Goal: Entertainment & Leisure: Consume media (video, audio)

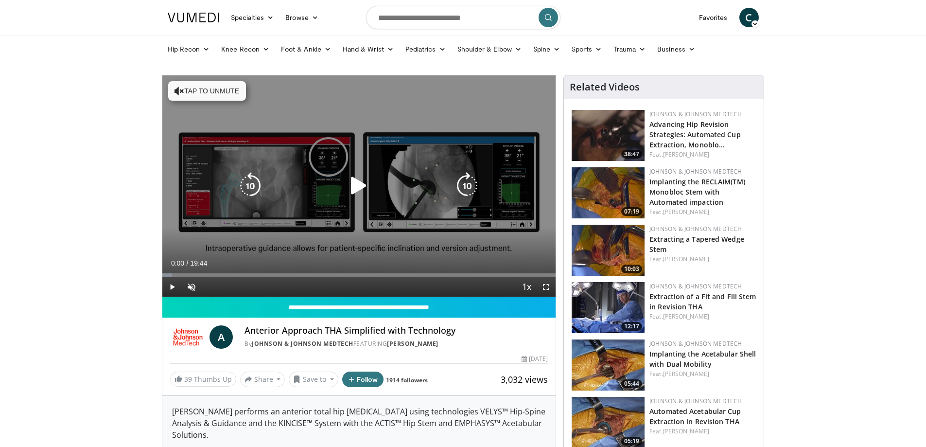
click at [352, 192] on icon "Video Player" at bounding box center [358, 185] width 27 height 27
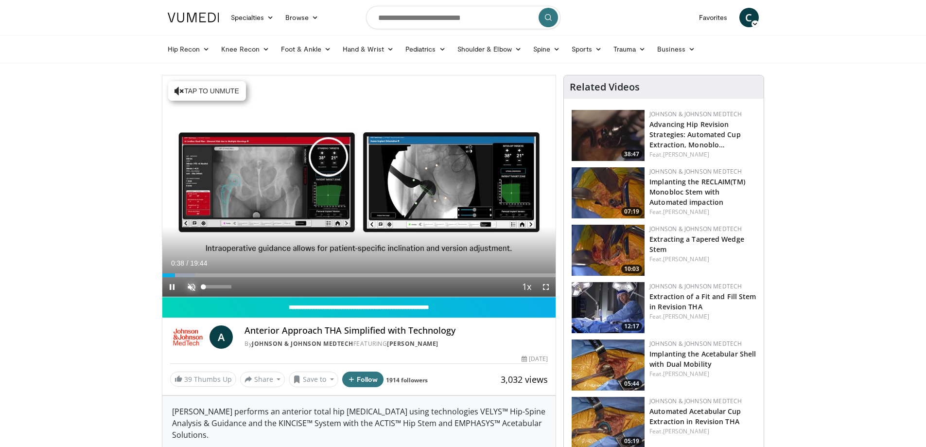
click at [194, 290] on span "Video Player" at bounding box center [191, 286] width 19 height 19
click at [546, 285] on span "Video Player" at bounding box center [545, 286] width 19 height 19
